Goal: Information Seeking & Learning: Learn about a topic

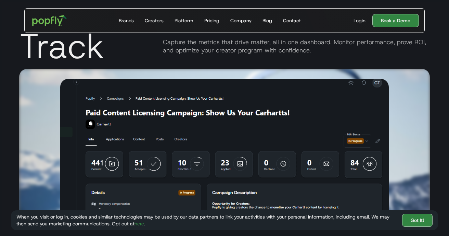
scroll to position [1249, 0]
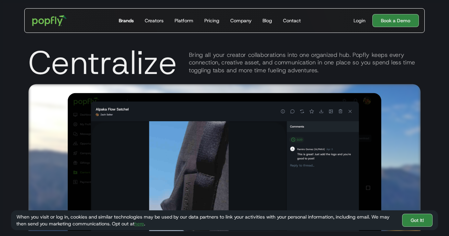
click at [134, 25] on link "Brands" at bounding box center [126, 21] width 21 height 24
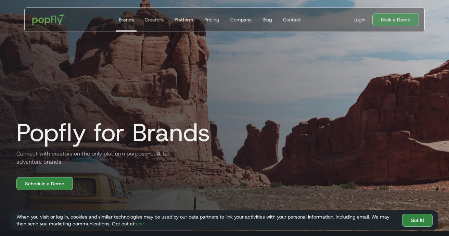
click at [187, 18] on div "Platform" at bounding box center [183, 19] width 19 height 7
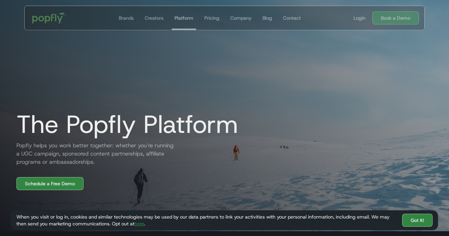
scroll to position [37, 0]
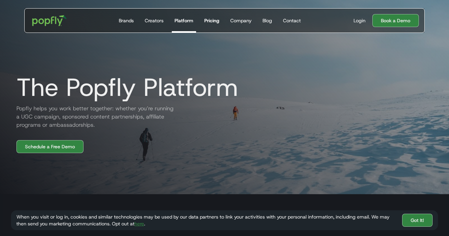
click at [211, 22] on div "Pricing" at bounding box center [211, 20] width 15 height 7
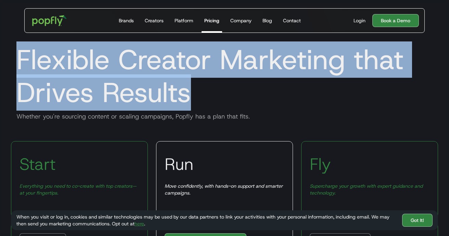
drag, startPoint x: 208, startPoint y: 95, endPoint x: 14, endPoint y: 58, distance: 197.3
click at [14, 58] on h1 "Flexible Creator Marketing that Drives Results" at bounding box center [224, 76] width 427 height 66
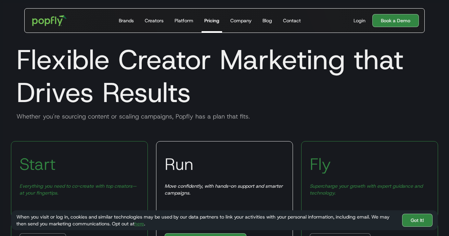
click at [211, 99] on h1 "Flexible Creator Marketing that Drives Results" at bounding box center [224, 76] width 427 height 66
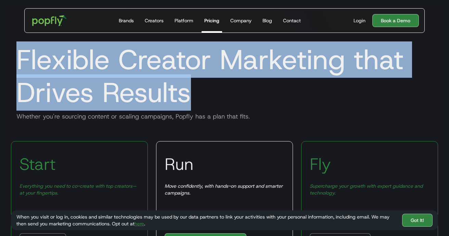
drag, startPoint x: 215, startPoint y: 101, endPoint x: 14, endPoint y: 67, distance: 204.1
click at [14, 67] on h1 "Flexible Creator Marketing that Drives Results" at bounding box center [224, 76] width 427 height 66
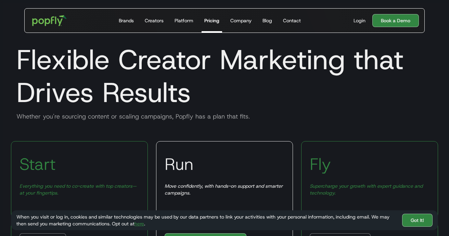
click at [208, 81] on h1 "Flexible Creator Marketing that Drives Results" at bounding box center [224, 76] width 427 height 66
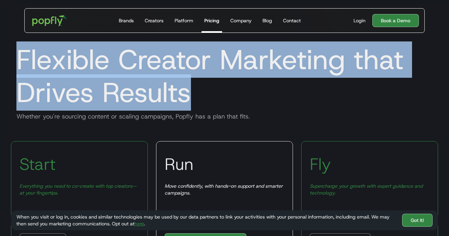
drag, startPoint x: 200, startPoint y: 94, endPoint x: -13, endPoint y: 60, distance: 215.7
click at [0, 60] on html "Get Started Today Brands Creators Platform Pricing Company Blog Contact For Bra…" at bounding box center [224, 118] width 449 height 236
click at [160, 108] on h1 "Flexible Creator Marketing that Drives Results" at bounding box center [224, 76] width 427 height 66
drag, startPoint x: 198, startPoint y: 91, endPoint x: 3, endPoint y: 54, distance: 198.0
click at [3, 54] on section "Flexible Creator Marketing that Drives Results Whether you're sourcing content …" at bounding box center [224, 61] width 449 height 133
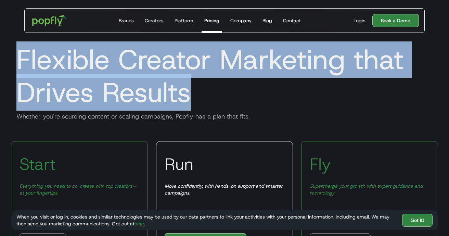
click at [207, 91] on h1 "Flexible Creator Marketing that Drives Results" at bounding box center [224, 76] width 427 height 66
drag, startPoint x: 192, startPoint y: 98, endPoint x: 22, endPoint y: 67, distance: 173.1
click at [22, 66] on h1 "Flexible Creator Marketing that Drives Results" at bounding box center [224, 76] width 427 height 66
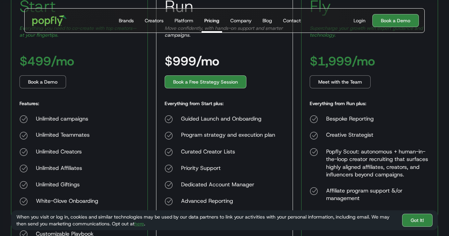
scroll to position [566, 0]
